Goal: Task Accomplishment & Management: Use online tool/utility

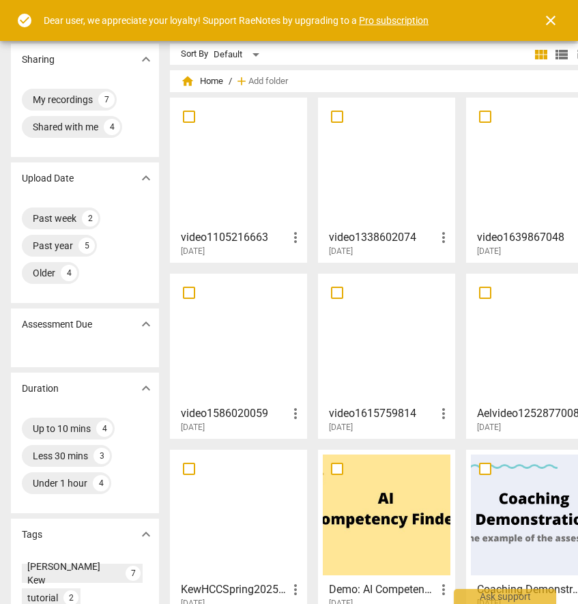
click at [552, 22] on span "close" at bounding box center [551, 20] width 16 height 16
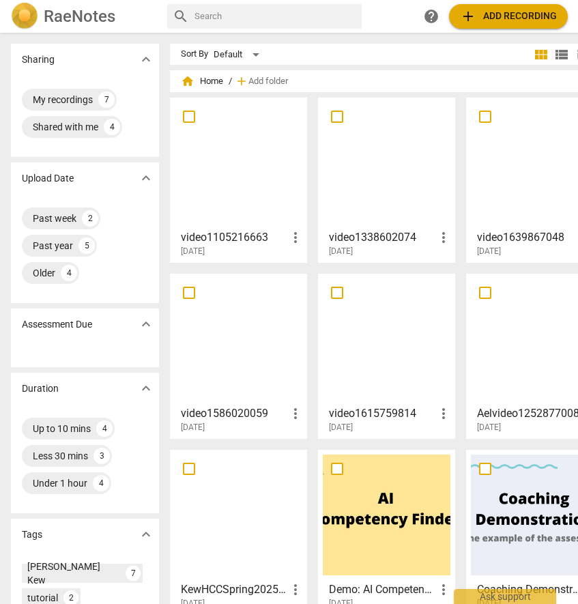
click at [503, 16] on span "add Add recording" at bounding box center [508, 16] width 97 height 16
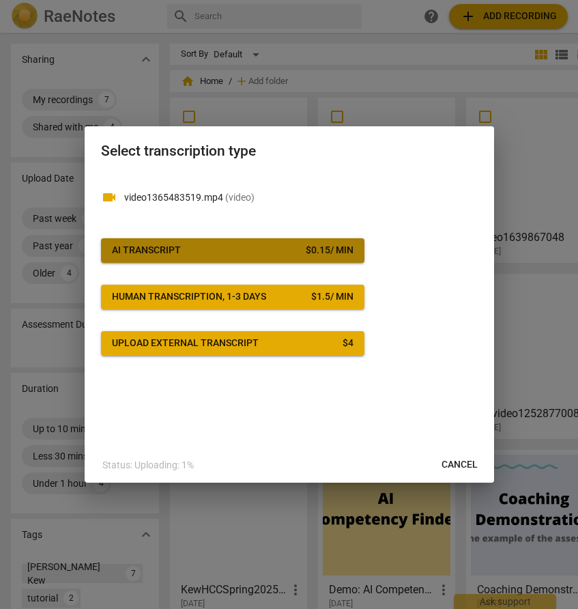
click at [187, 253] on span "AI Transcript $ 0.15 / min" at bounding box center [233, 251] width 242 height 14
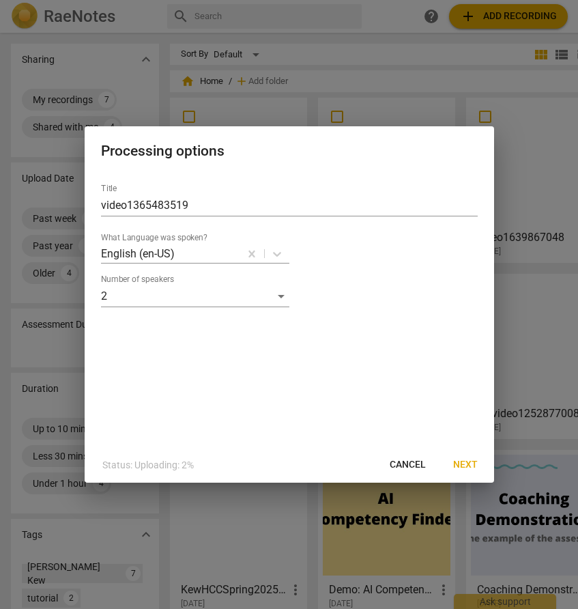
click at [463, 467] on span "Next" at bounding box center [465, 465] width 25 height 14
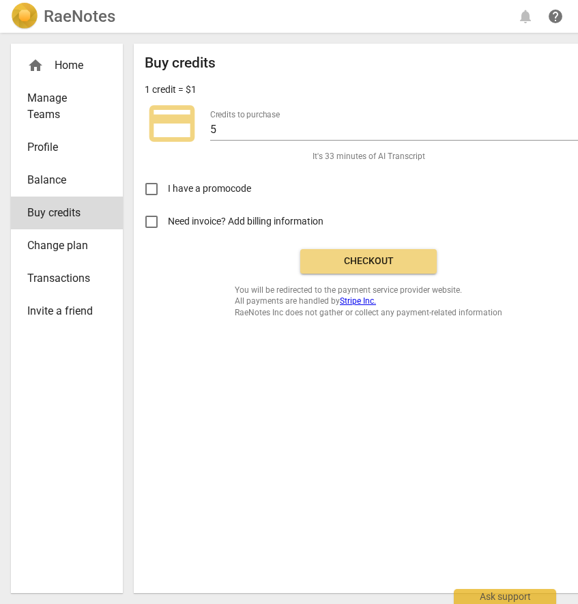
click at [349, 257] on span "Checkout" at bounding box center [368, 262] width 115 height 14
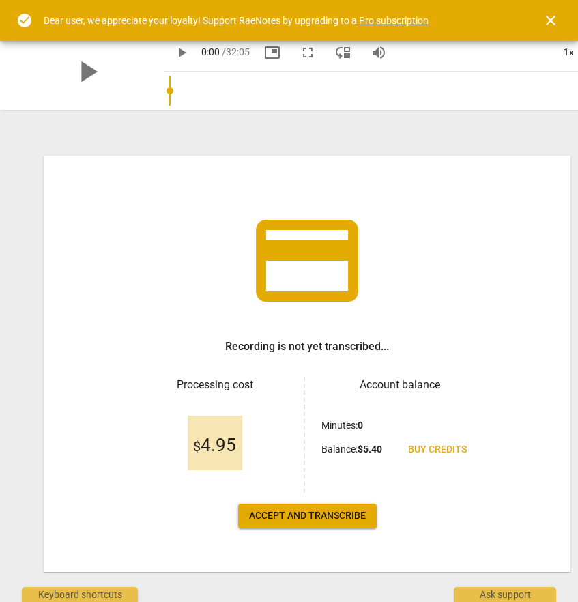
click at [329, 512] on span "Accept and transcribe" at bounding box center [307, 516] width 117 height 14
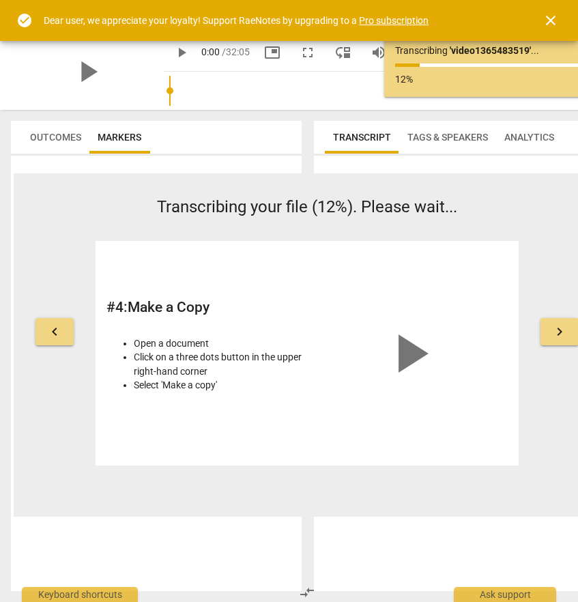
click at [558, 334] on span "keyboard_arrow_right" at bounding box center [559, 331] width 16 height 16
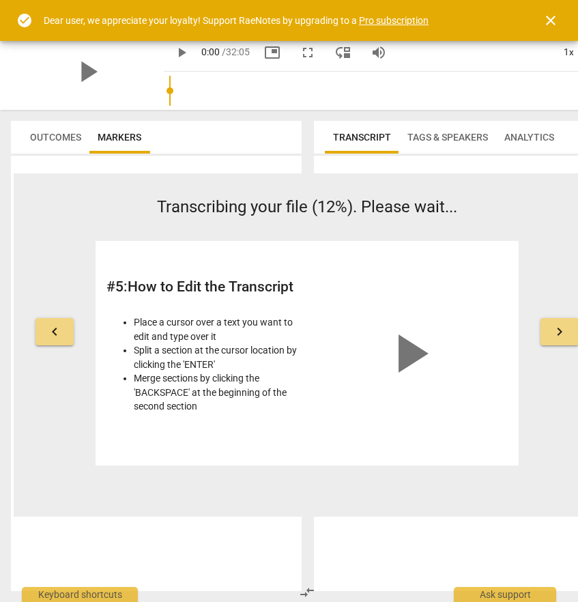
click at [559, 334] on span "keyboard_arrow_right" at bounding box center [559, 331] width 16 height 16
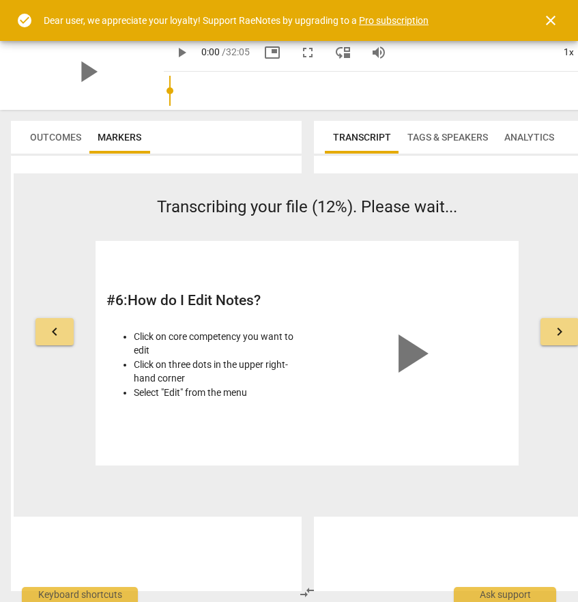
click at [559, 335] on span "keyboard_arrow_right" at bounding box center [559, 331] width 16 height 16
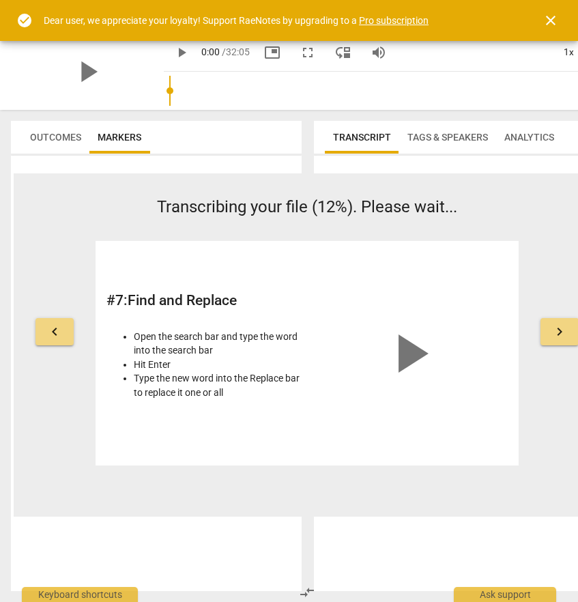
click at [559, 335] on span "keyboard_arrow_right" at bounding box center [559, 331] width 16 height 16
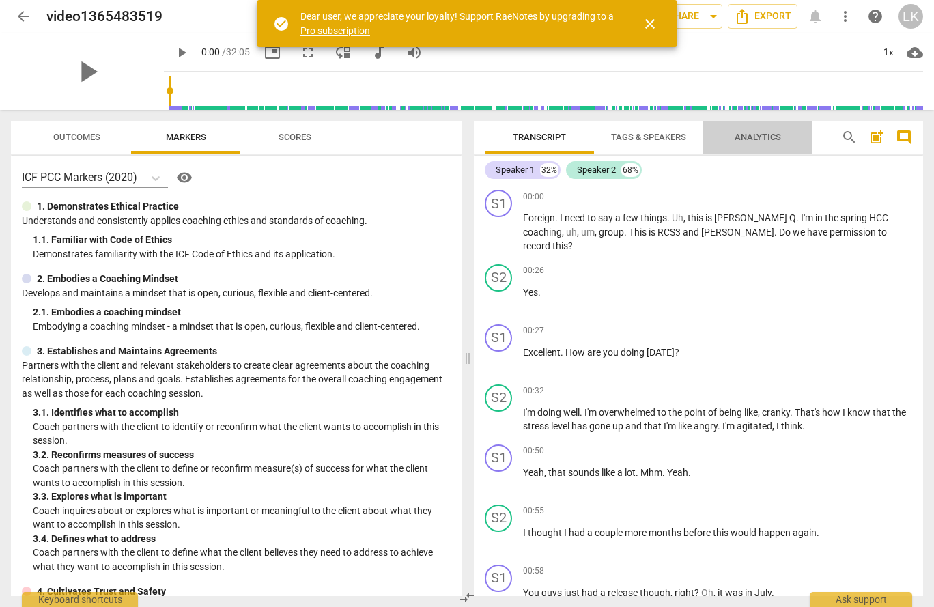
click at [577, 137] on span "Analytics" at bounding box center [757, 137] width 46 height 10
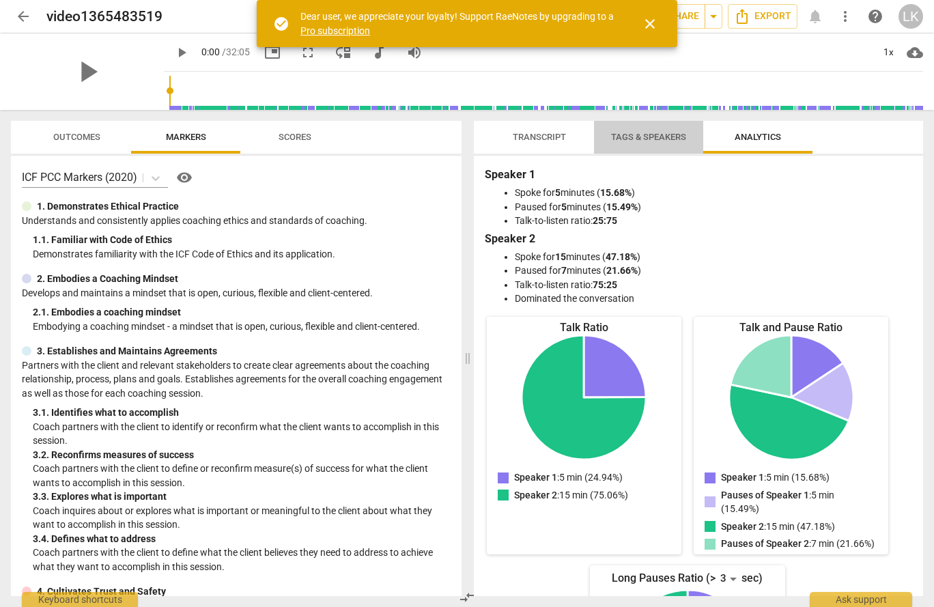
click at [577, 136] on span "Tags & Speakers" at bounding box center [648, 137] width 75 height 10
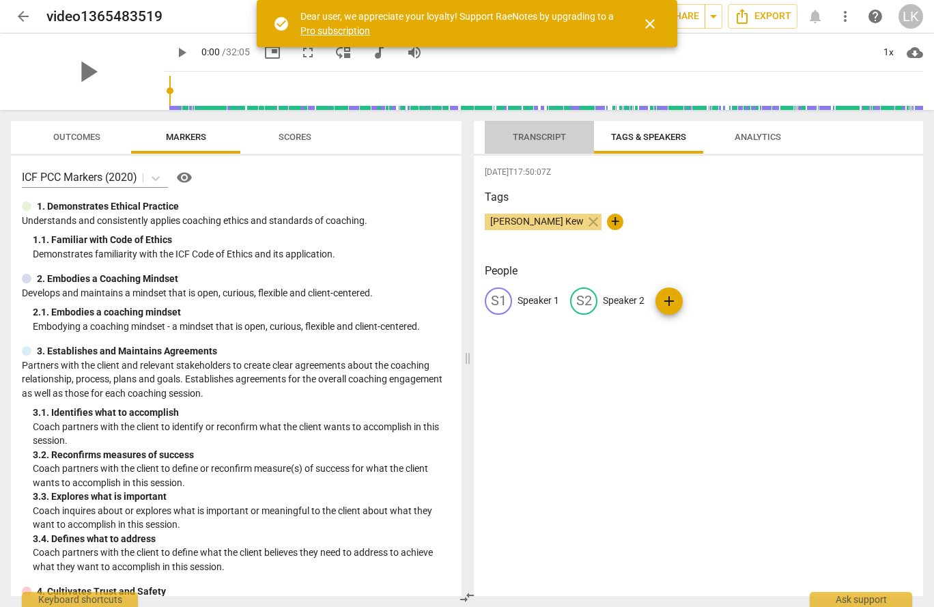
click at [533, 136] on span "Transcript" at bounding box center [538, 137] width 53 height 10
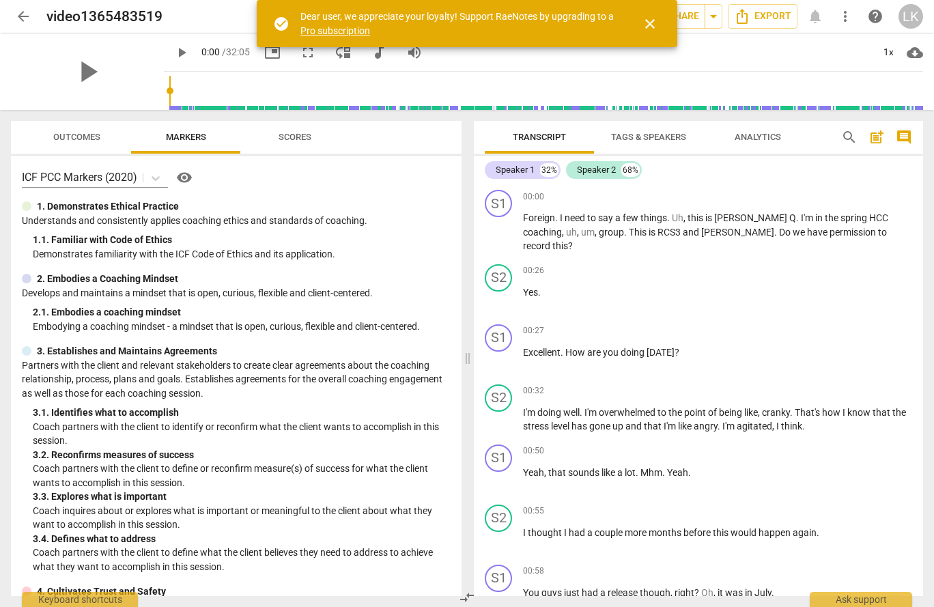
click at [577, 127] on button "Tags & Speakers" at bounding box center [648, 137] width 109 height 33
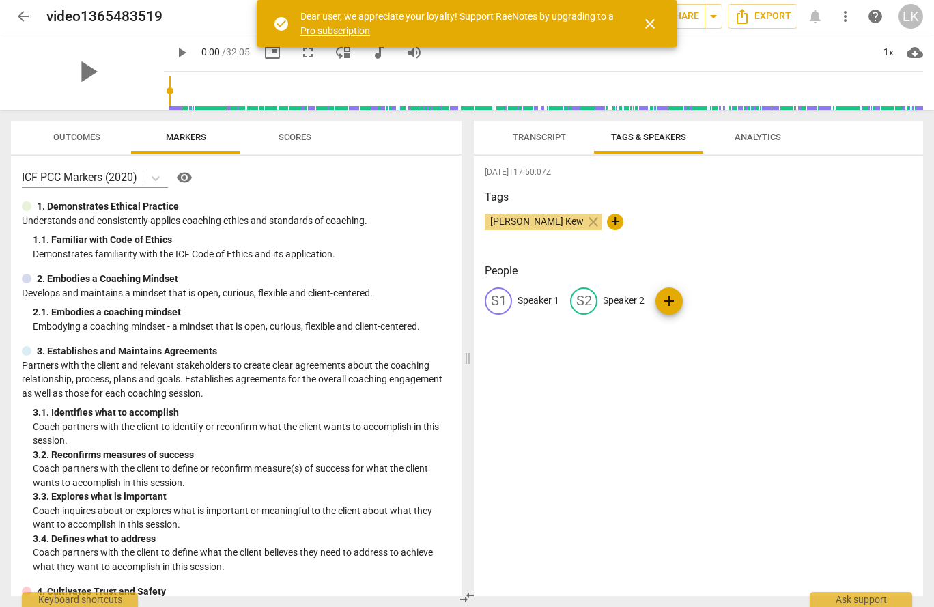
click at [545, 135] on span "Transcript" at bounding box center [538, 137] width 53 height 10
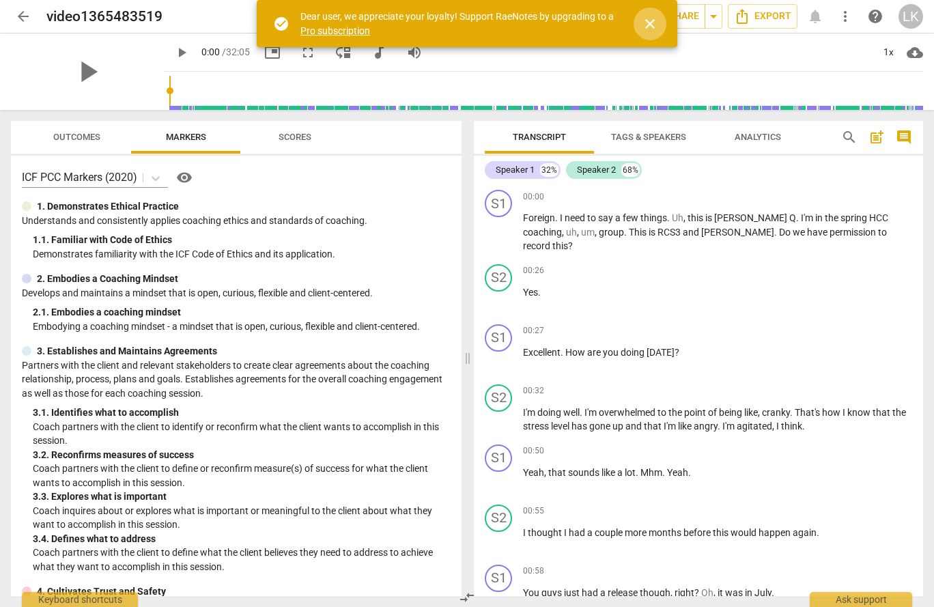
click at [577, 33] on button "close" at bounding box center [649, 24] width 33 height 33
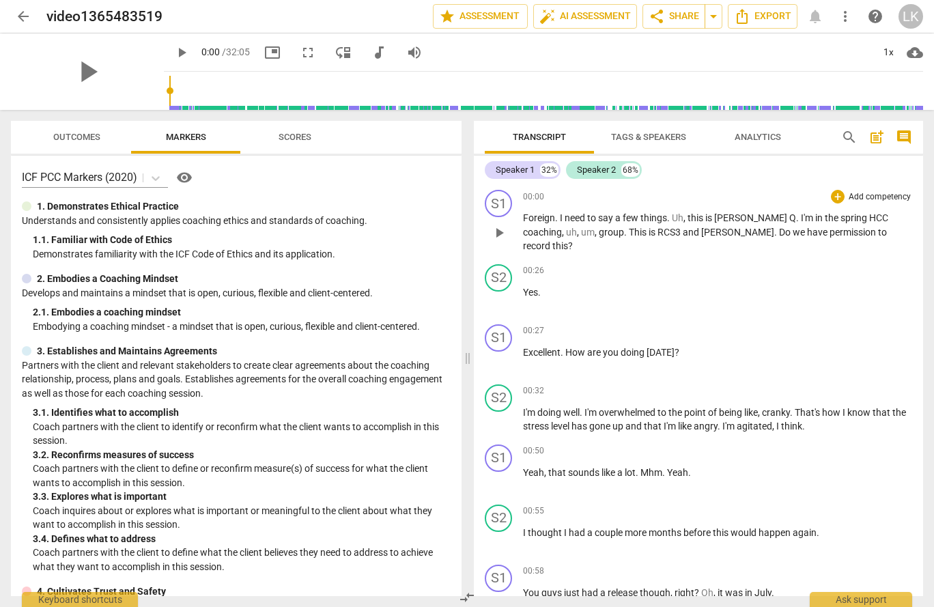
click at [532, 224] on p "Foreign . I need to say a few things . Uh , this is Leslie Q . I'm in the sprin…" at bounding box center [717, 232] width 389 height 42
drag, startPoint x: 555, startPoint y: 220, endPoint x: 512, endPoint y: 216, distance: 43.2
click at [512, 216] on div "S1 play_arrow pause 00:00 + Add competency keyboard_arrow_right Foreign . I nee…" at bounding box center [698, 221] width 449 height 74
click at [173, 46] on span "play_arrow" at bounding box center [181, 52] width 16 height 16
click at [577, 264] on div "00:26 + Add competency keyboard_arrow_right" at bounding box center [717, 271] width 389 height 14
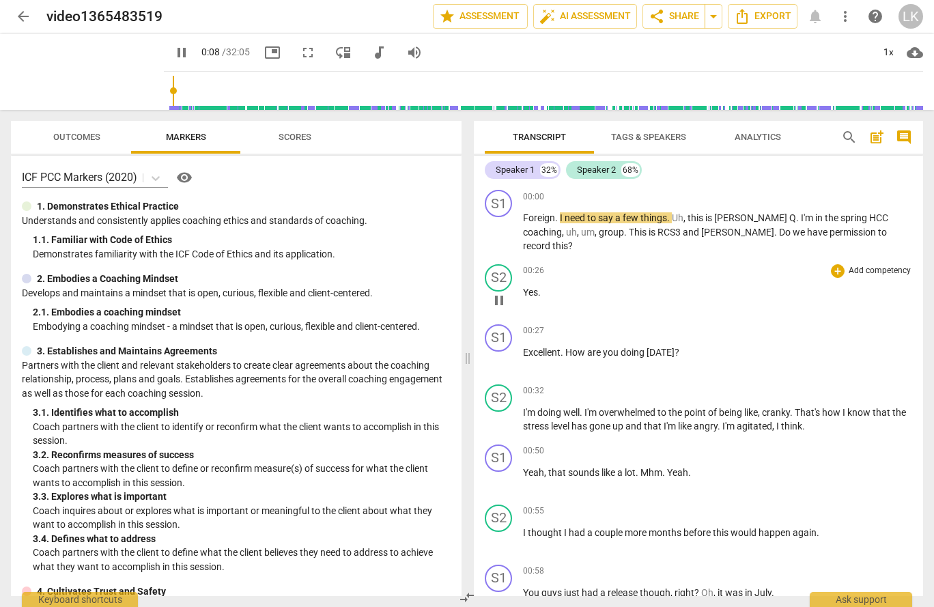
click at [577, 266] on div "00:26 + Add competency keyboard_arrow_right Yes ." at bounding box center [717, 288] width 389 height 49
click at [79, 66] on span "pause" at bounding box center [87, 71] width 35 height 35
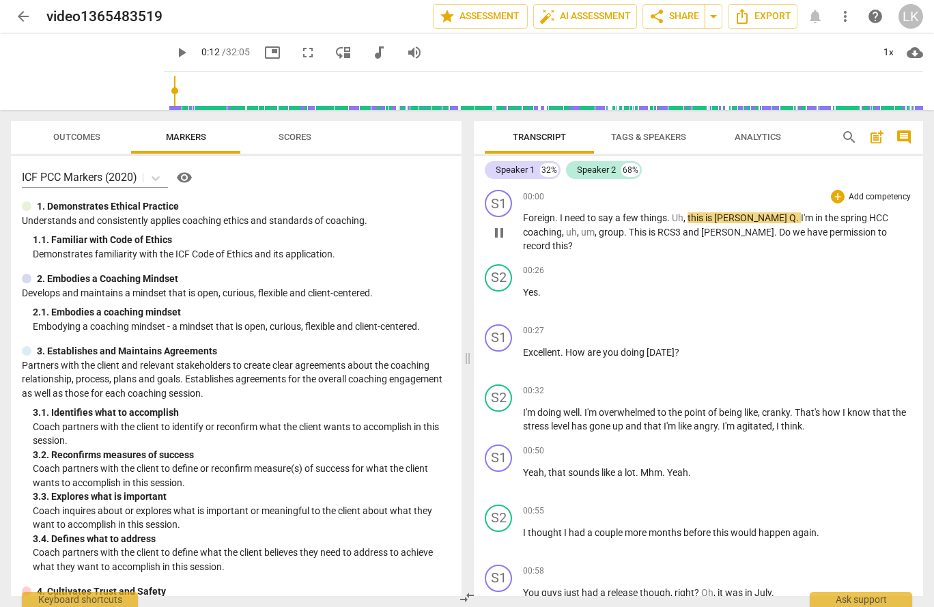
type input "12"
drag, startPoint x: 555, startPoint y: 220, endPoint x: 524, endPoint y: 220, distance: 30.7
click at [524, 220] on p "Foreign . I need to say a few things . Uh , this is Leslie Q . I'm in the sprin…" at bounding box center [717, 232] width 389 height 42
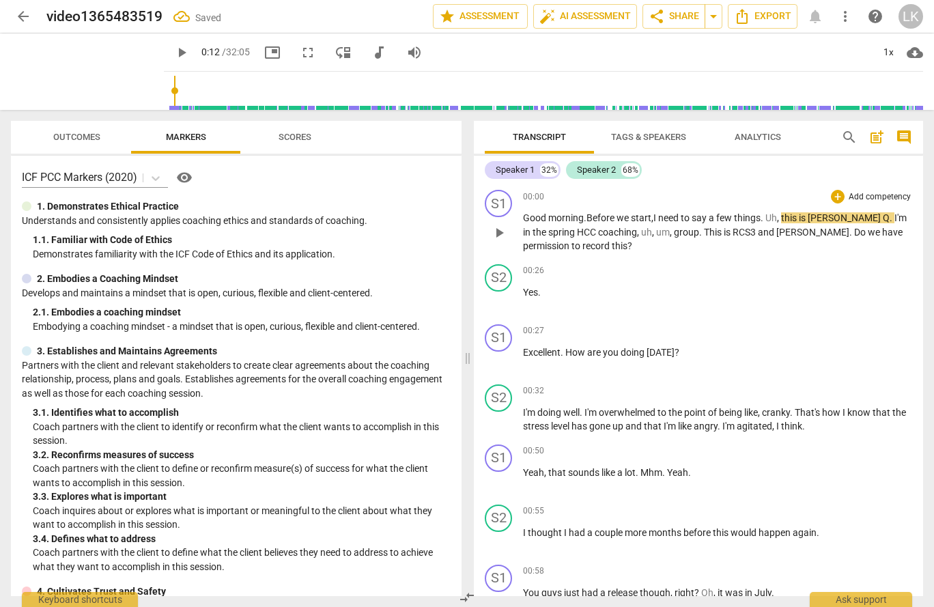
click at [577, 225] on p "Good morning . Before we start, I need to say a few things . Uh , this is Lesli…" at bounding box center [717, 232] width 389 height 42
click at [577, 220] on span "Leslie" at bounding box center [844, 217] width 75 height 11
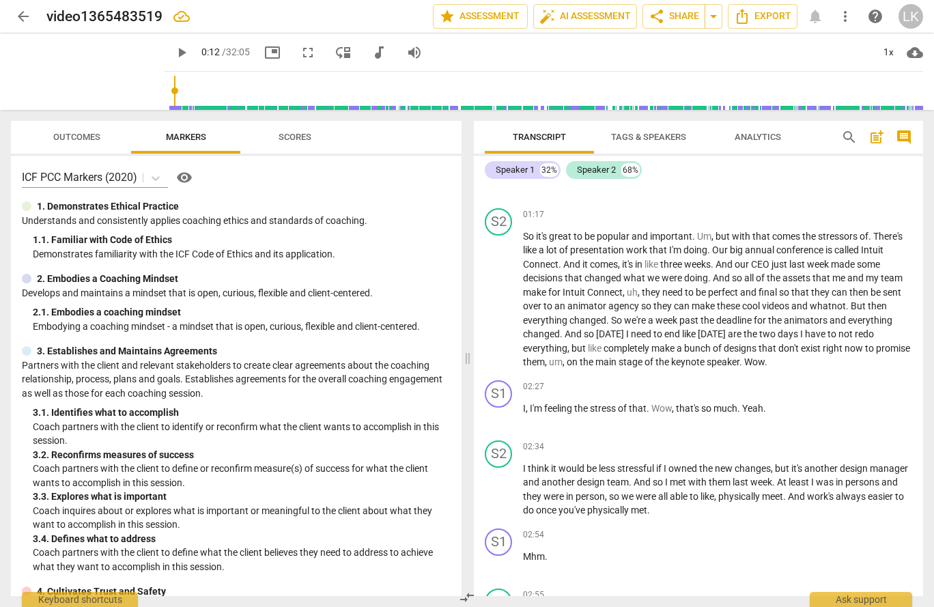
click at [280, 132] on span "Scores" at bounding box center [294, 137] width 33 height 10
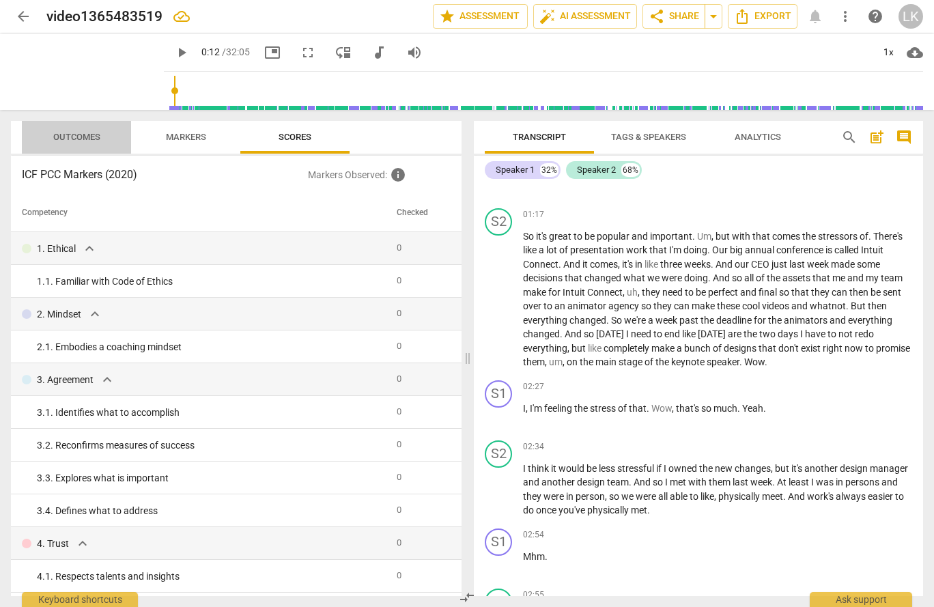
click at [75, 131] on span "Outcomes" at bounding box center [77, 137] width 80 height 18
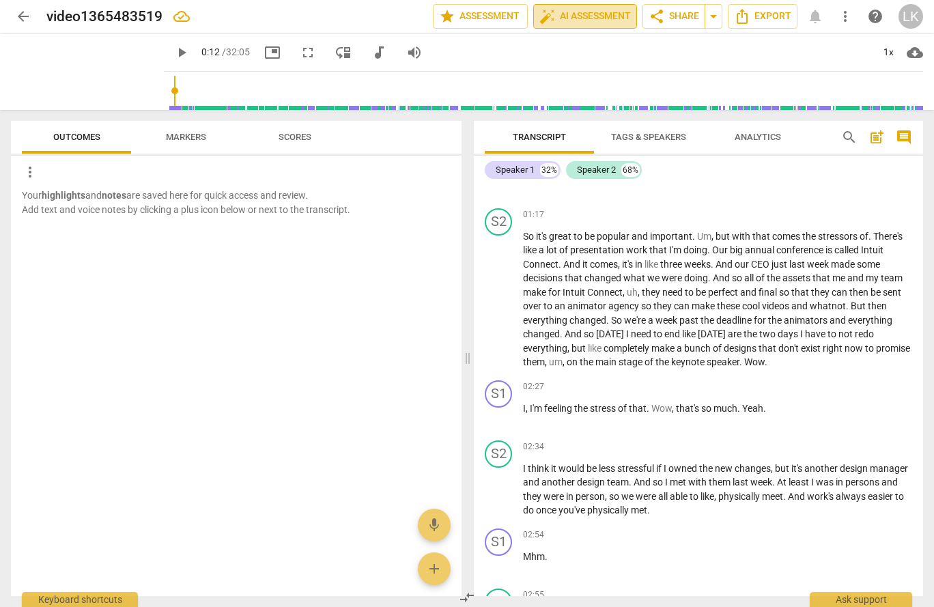
click at [577, 12] on span "auto_fix_high AI Assessment" at bounding box center [584, 16] width 91 height 16
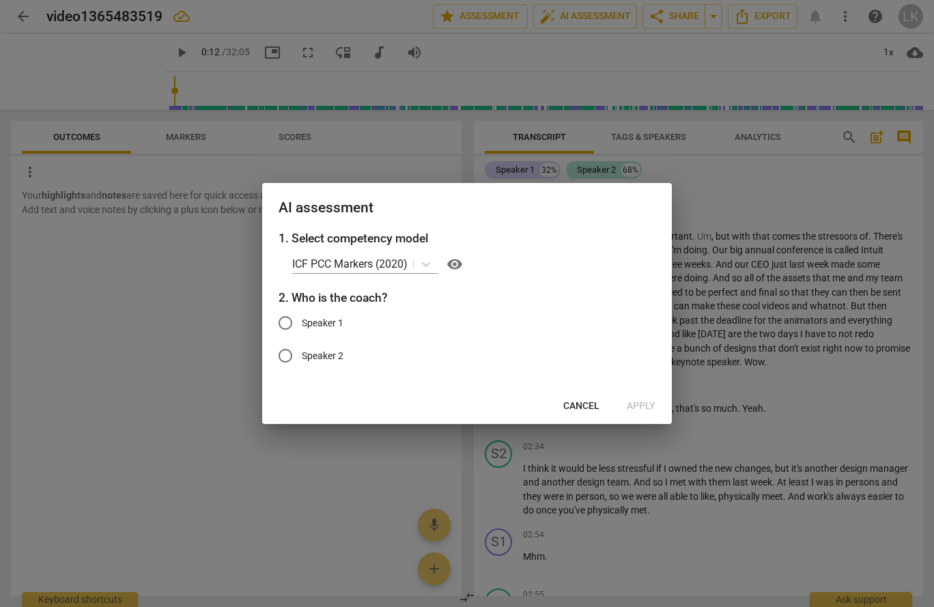
click at [319, 326] on span "Speaker 1" at bounding box center [323, 323] width 42 height 14
click at [302, 326] on input "Speaker 1" at bounding box center [285, 322] width 33 height 33
radio input "true"
click at [429, 264] on icon at bounding box center [426, 264] width 8 height 5
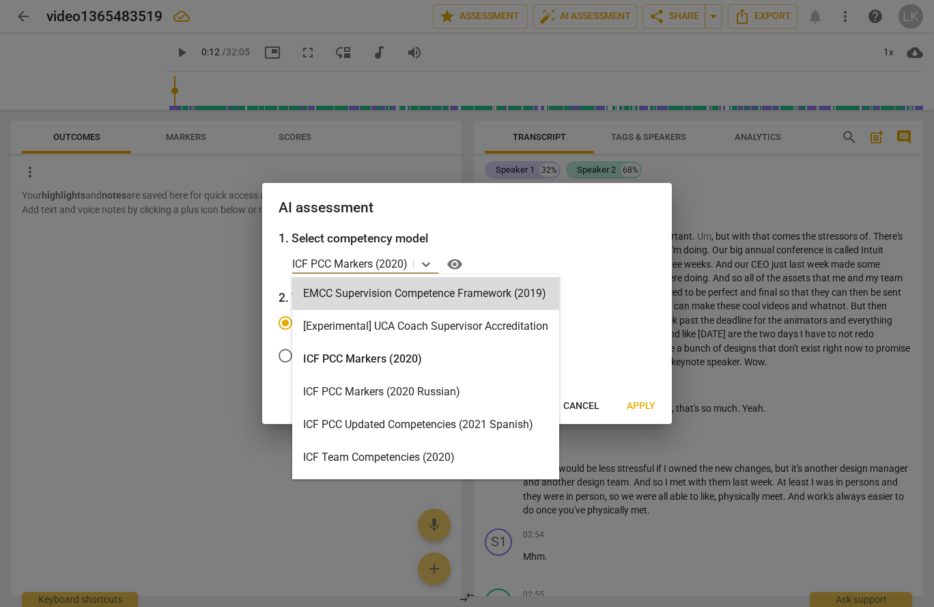
click at [577, 323] on label "Speaker 1" at bounding box center [456, 322] width 375 height 33
click at [302, 323] on input "Speaker 1" at bounding box center [285, 322] width 33 height 33
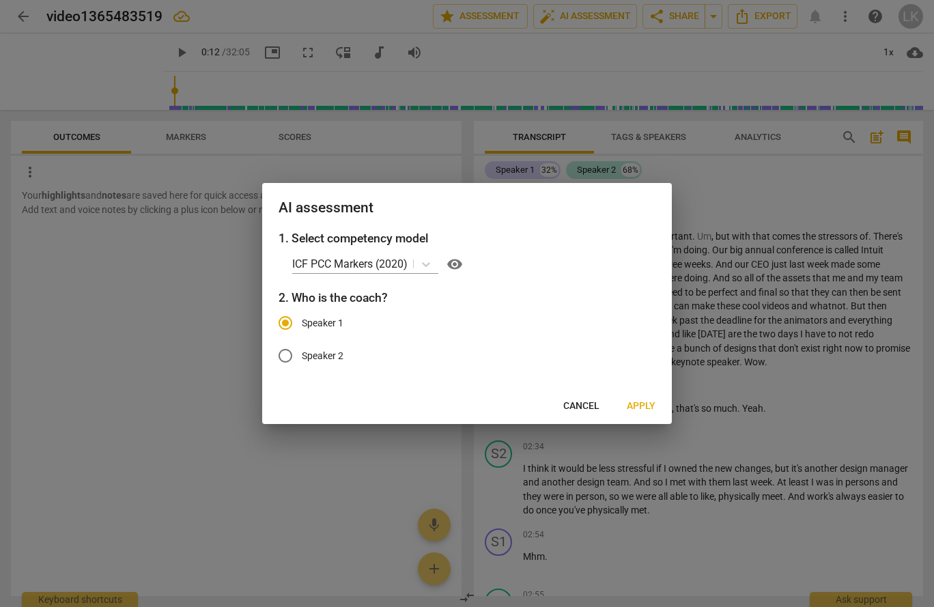
click at [577, 403] on span "Apply" at bounding box center [640, 406] width 29 height 14
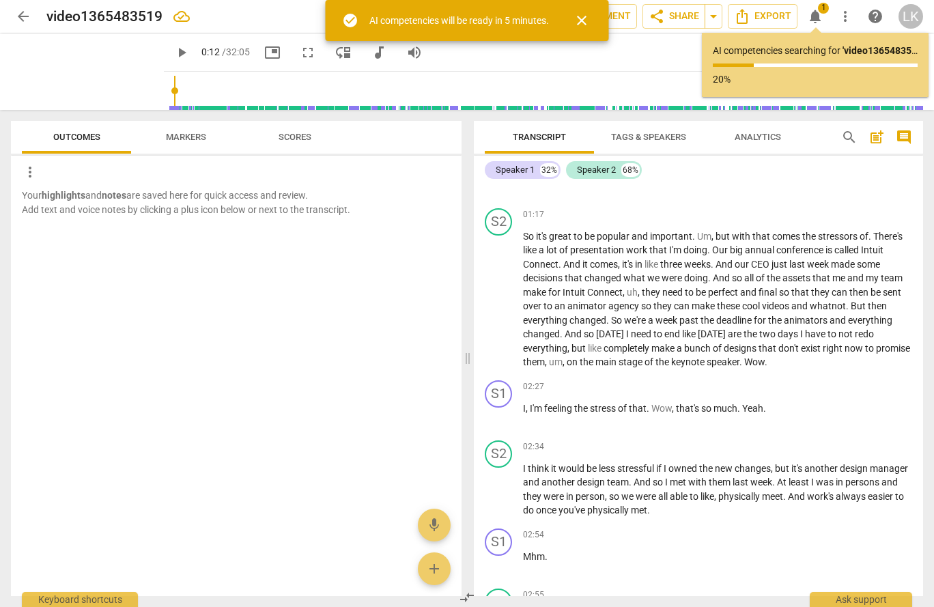
type input "12"
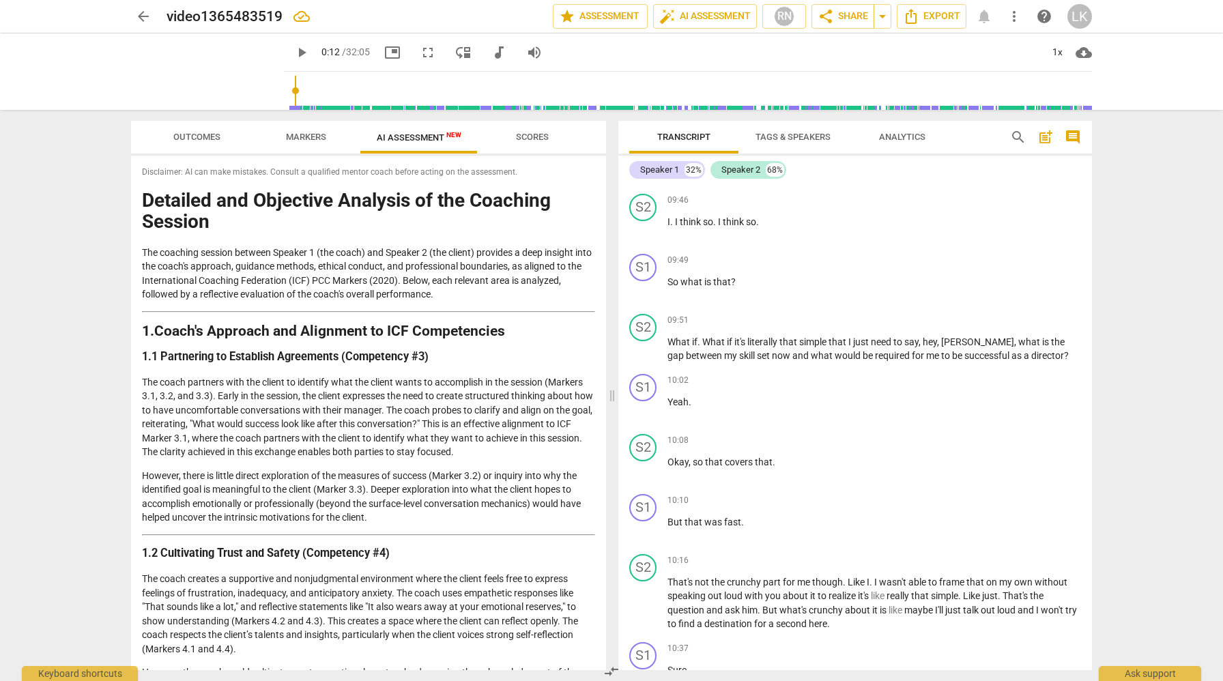
click at [577, 136] on span "Tags & Speakers" at bounding box center [792, 137] width 75 height 10
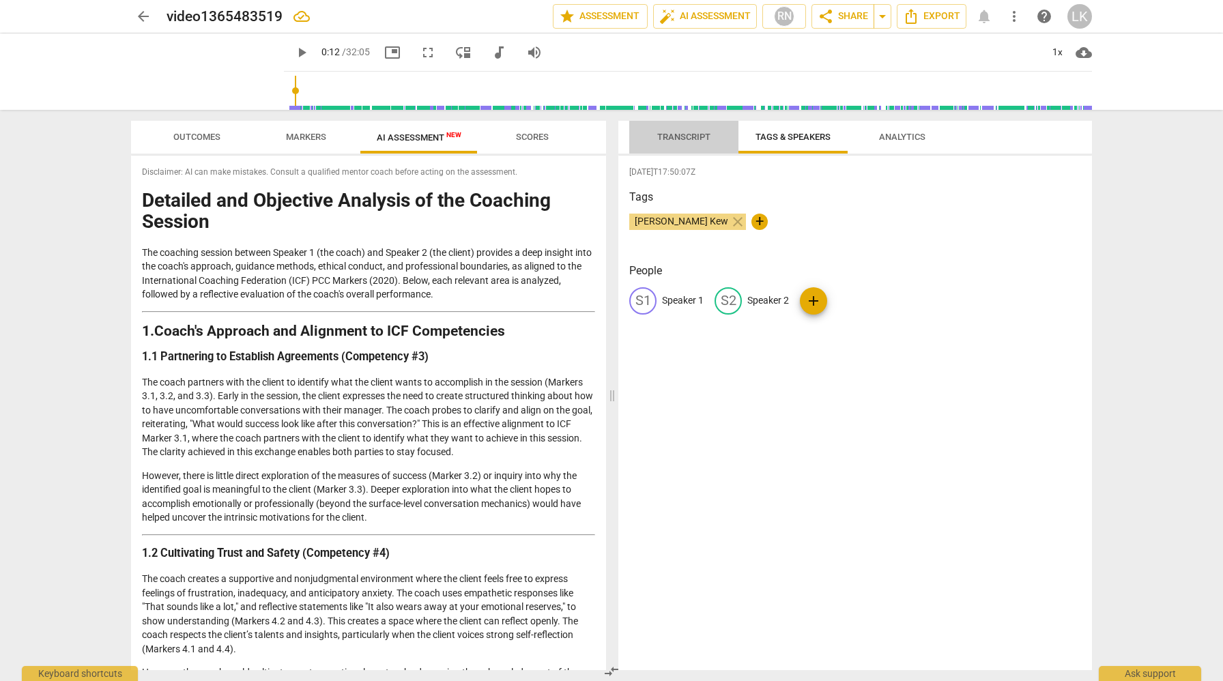
click at [577, 135] on span "Transcript" at bounding box center [683, 137] width 53 height 10
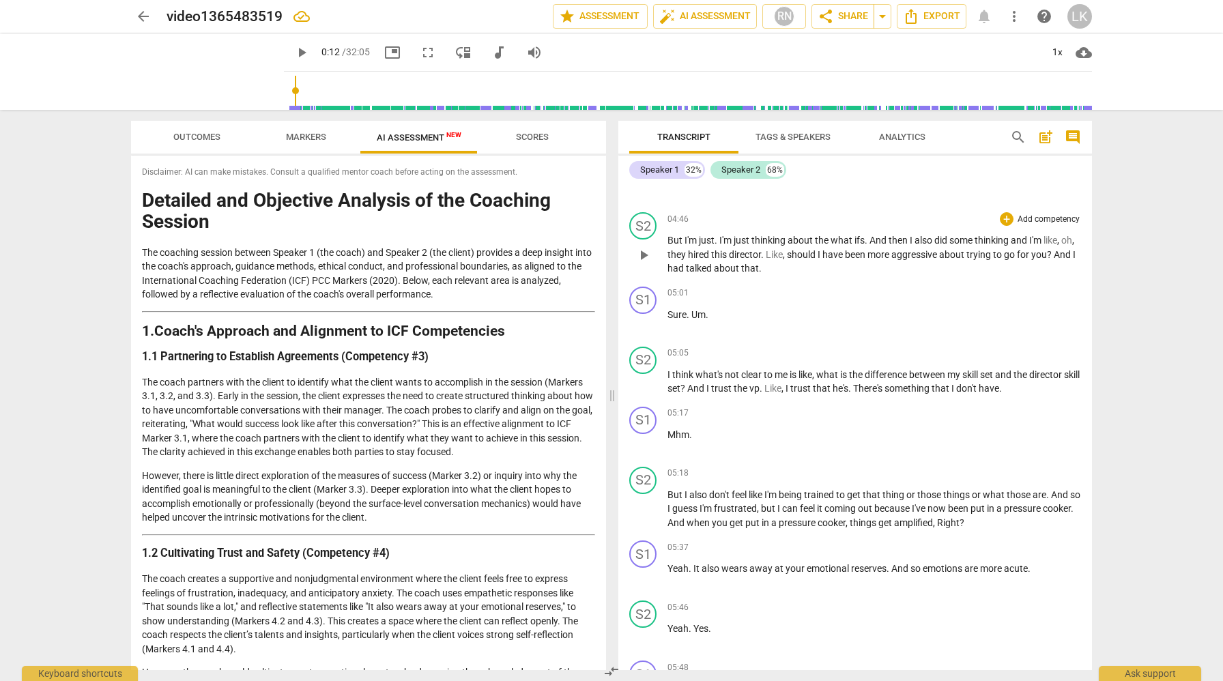
scroll to position [1460, 0]
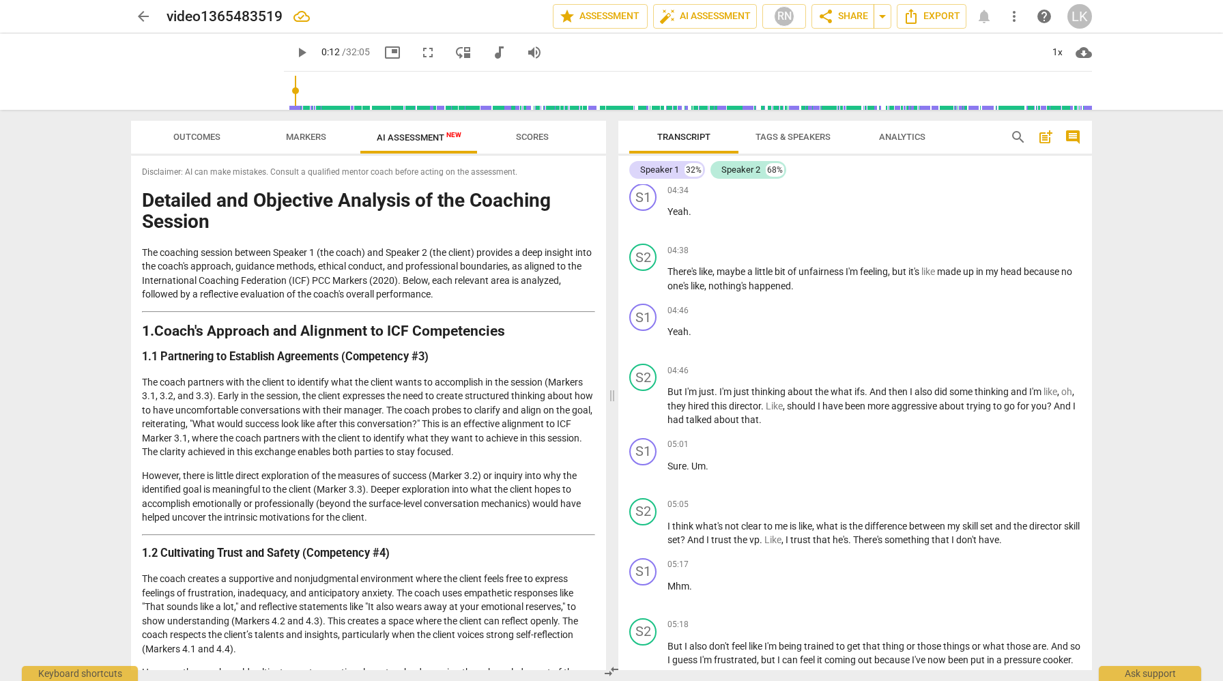
drag, startPoint x: 1086, startPoint y: 246, endPoint x: 1070, endPoint y: 126, distance: 120.5
click at [577, 126] on div "Transcript Tags & Speakers Analytics search post_add comment Speaker 1 32% Spea…" at bounding box center [855, 395] width 474 height 549
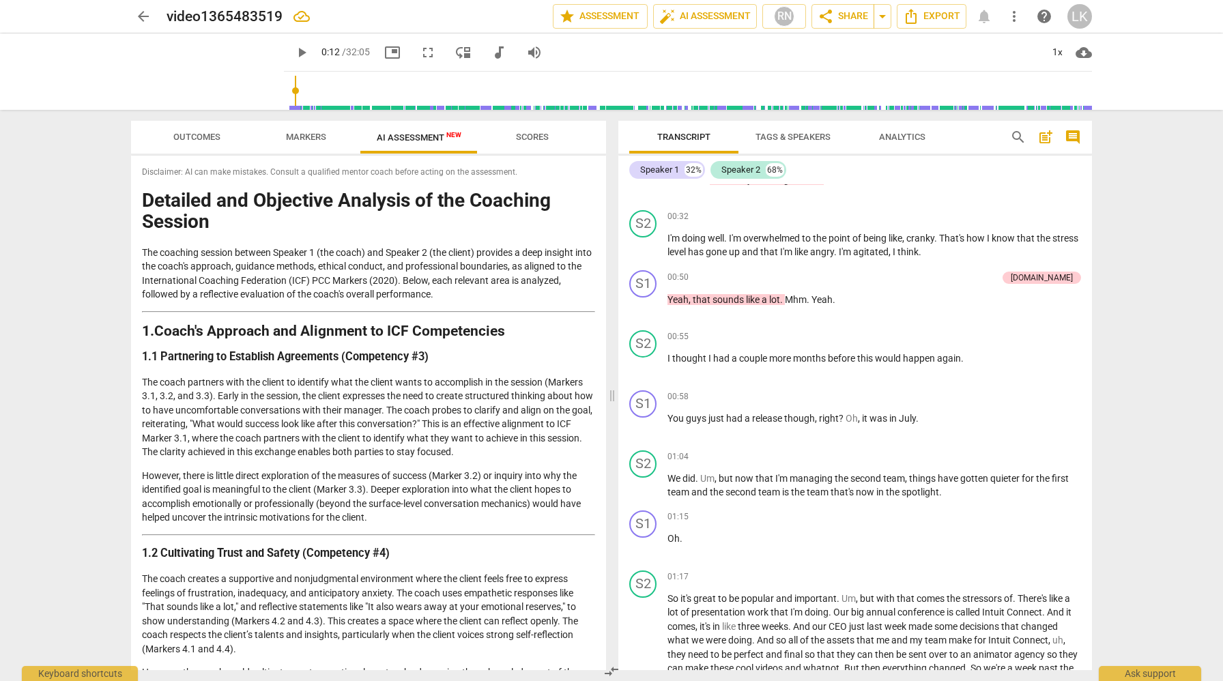
scroll to position [0, 0]
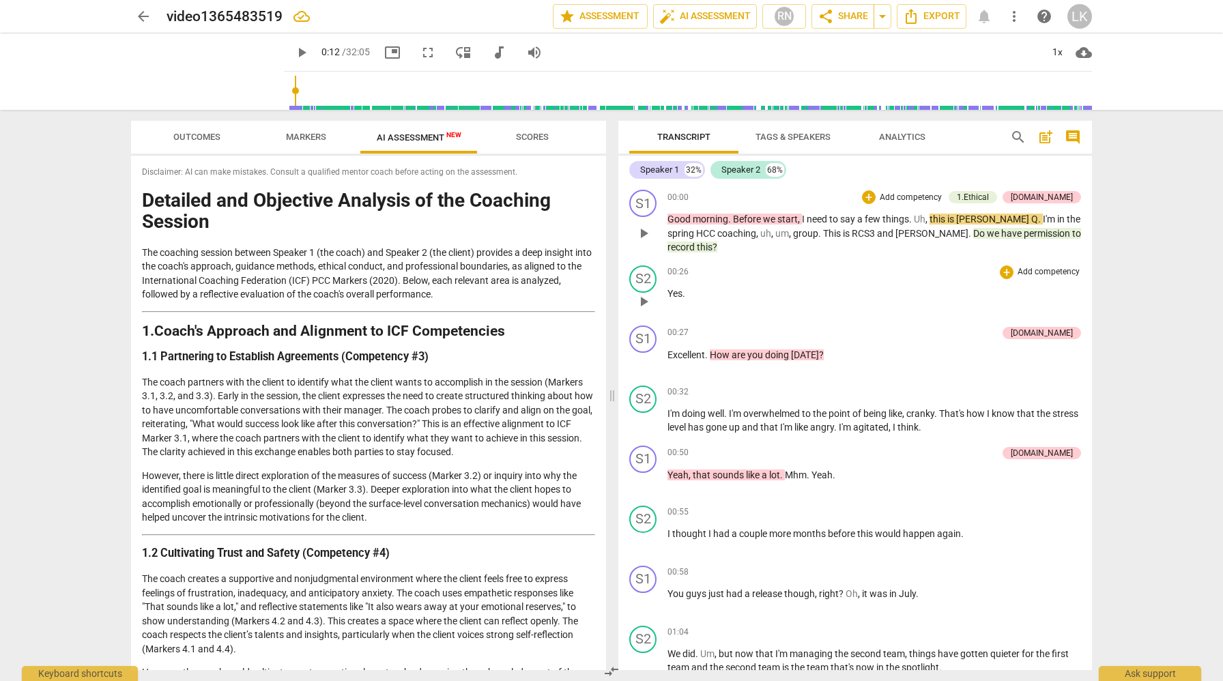
click at [577, 265] on div "00:26 + Add competency keyboard_arrow_right" at bounding box center [874, 272] width 414 height 14
click at [577, 216] on span "Lesley" at bounding box center [993, 219] width 75 height 11
click at [577, 221] on span "Q" at bounding box center [1034, 219] width 7 height 11
click at [577, 236] on span "group" at bounding box center [821, 233] width 25 height 11
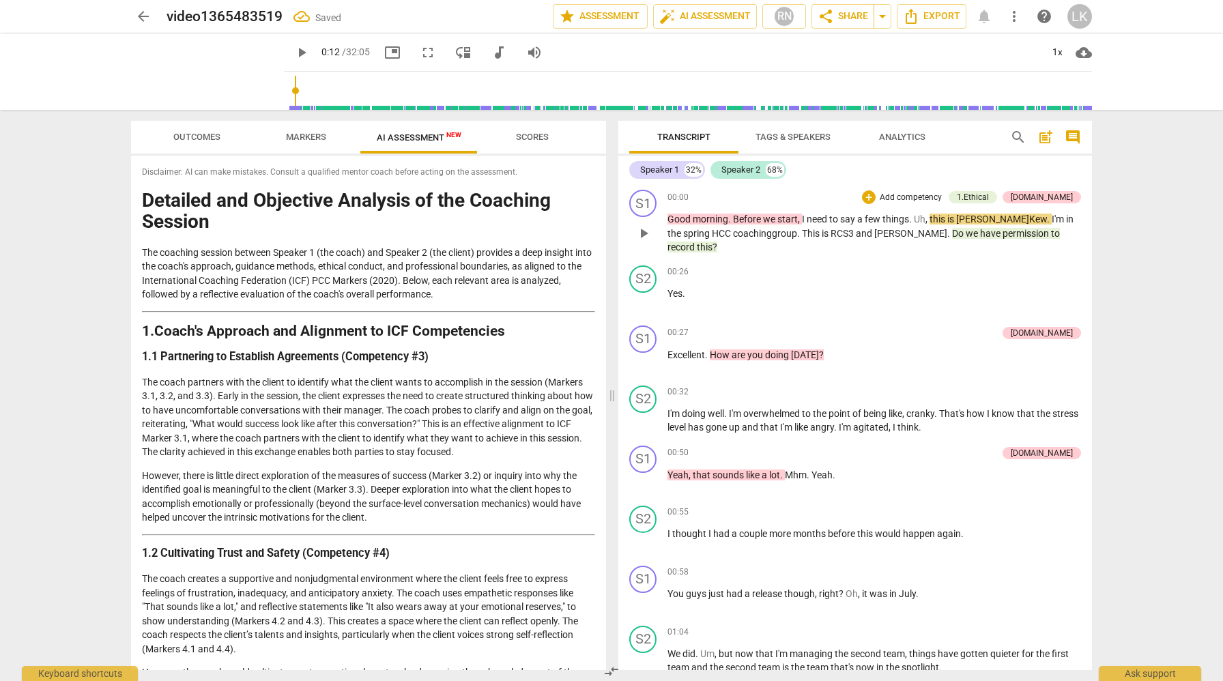
click at [577, 234] on span "Do" at bounding box center [959, 233] width 14 height 11
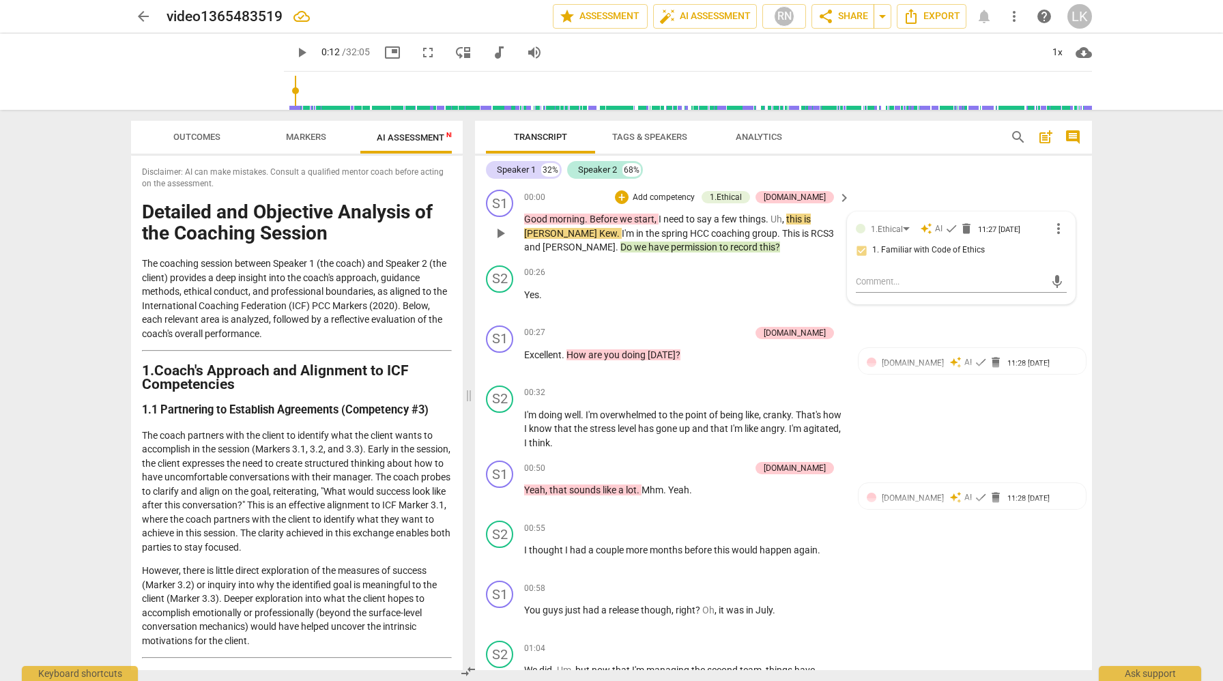
click at [577, 246] on span "Do" at bounding box center [627, 247] width 14 height 11
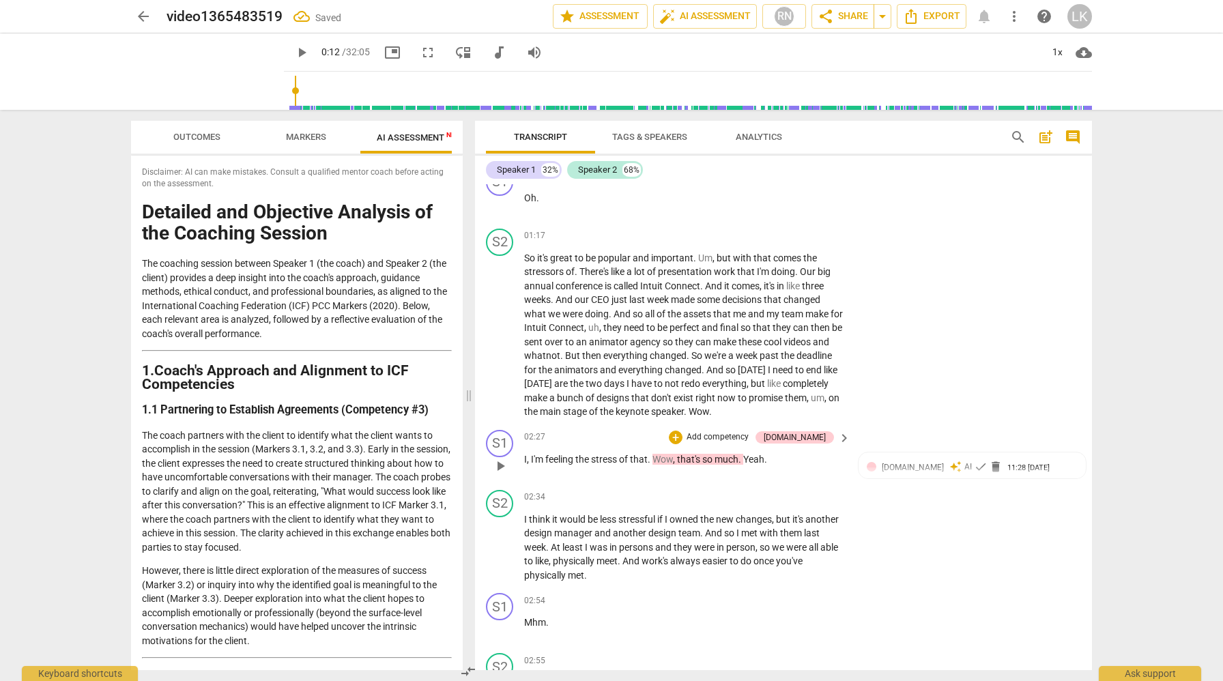
scroll to position [626, 0]
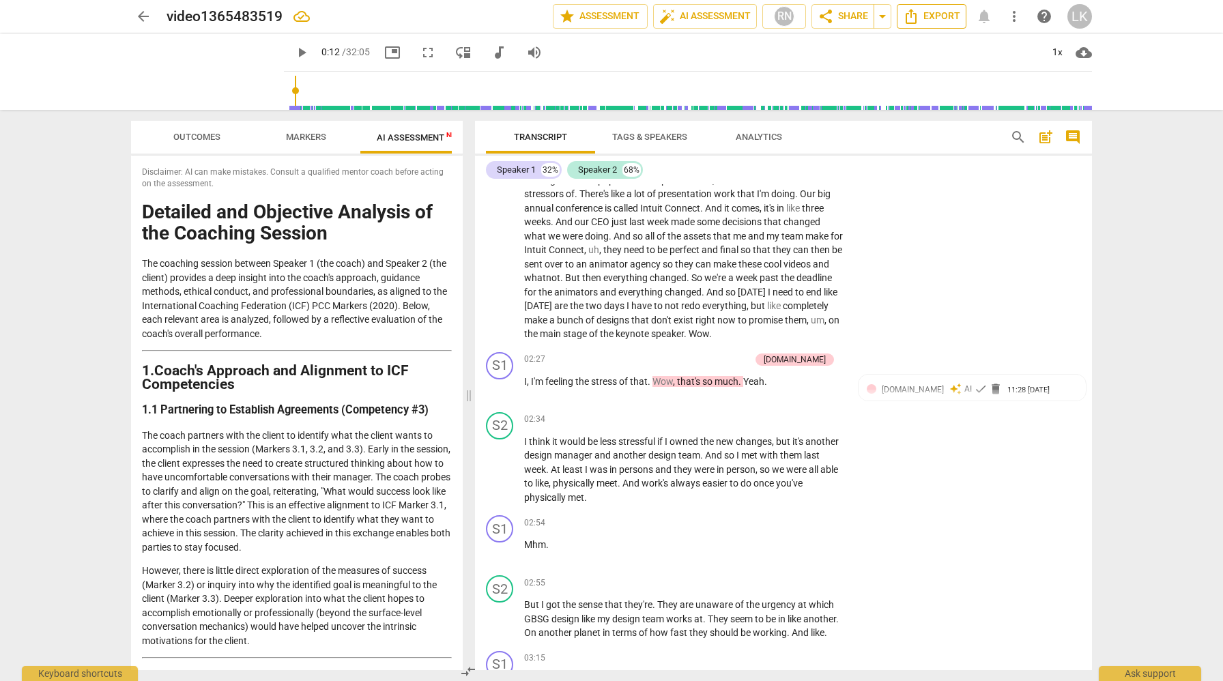
type input "12"
